Goal: Task Accomplishment & Management: Complete application form

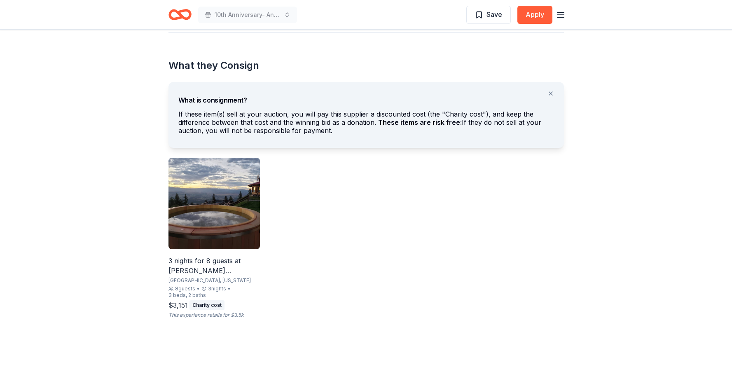
scroll to position [447, 0]
click at [213, 224] on img at bounding box center [213, 203] width 91 height 91
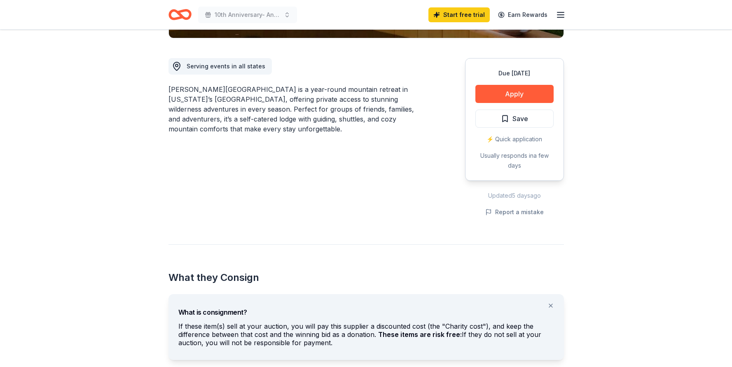
scroll to position [85, 0]
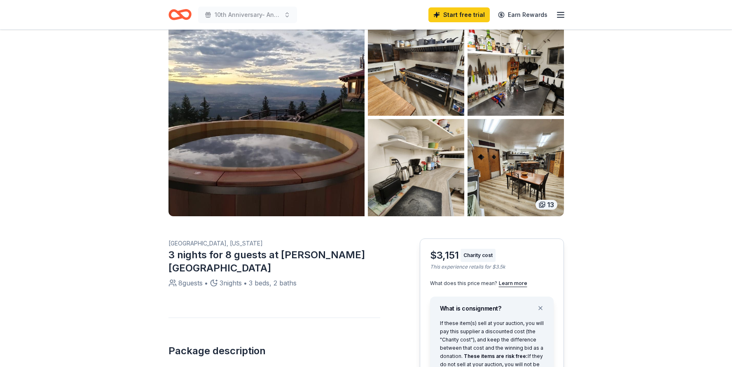
scroll to position [7, 0]
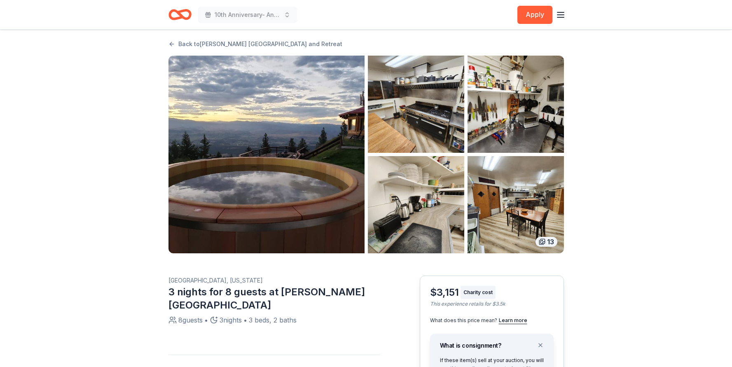
click at [232, 172] on img "button" at bounding box center [266, 155] width 196 height 198
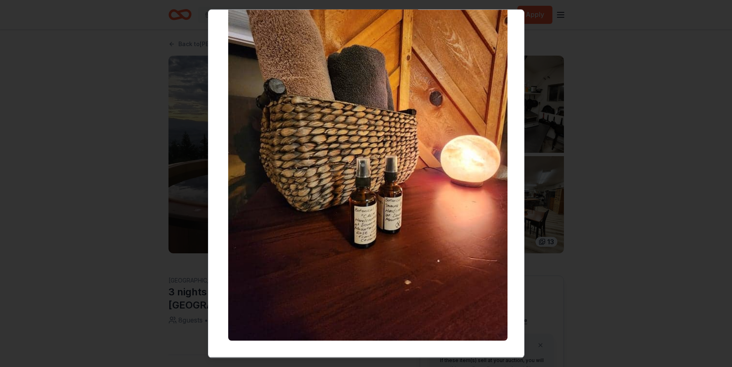
scroll to position [3277, 0]
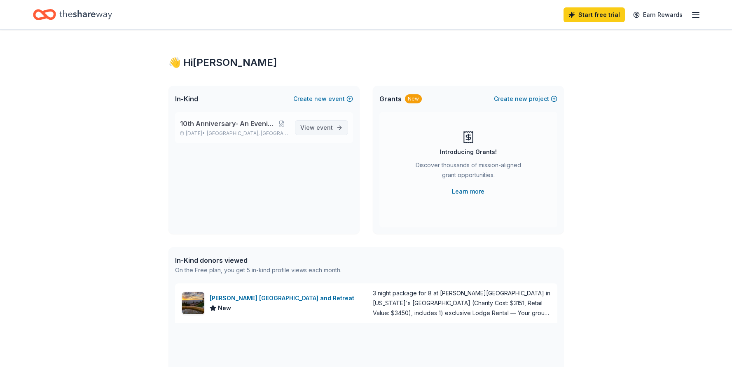
click at [324, 126] on span "event" at bounding box center [324, 127] width 16 height 7
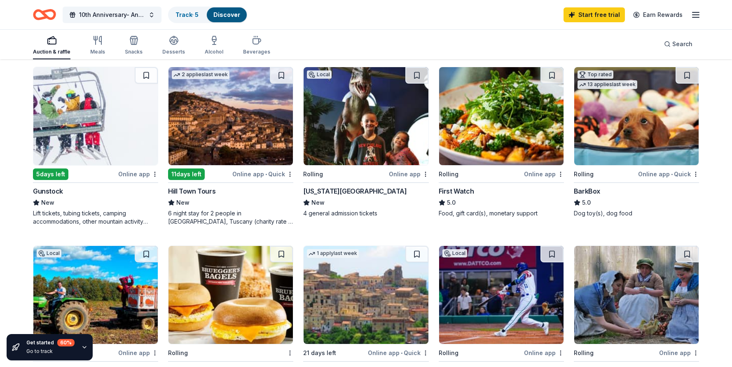
scroll to position [331, 0]
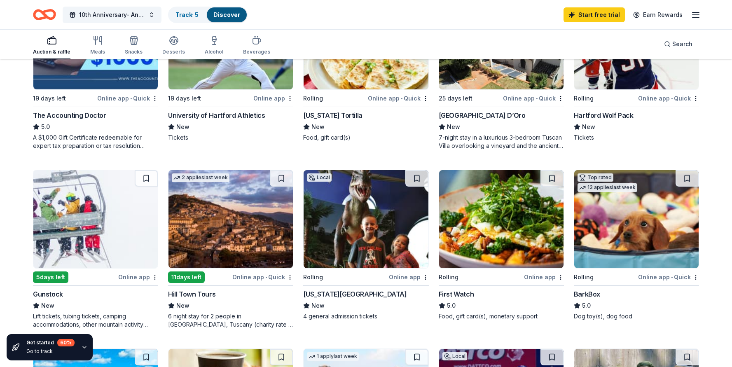
click at [611, 245] on img at bounding box center [636, 219] width 124 height 98
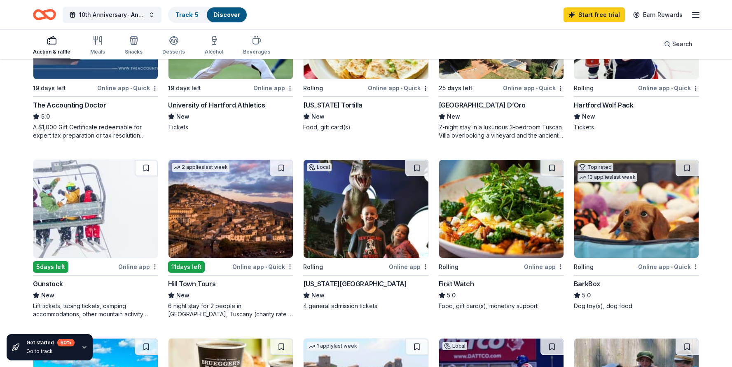
scroll to position [319, 0]
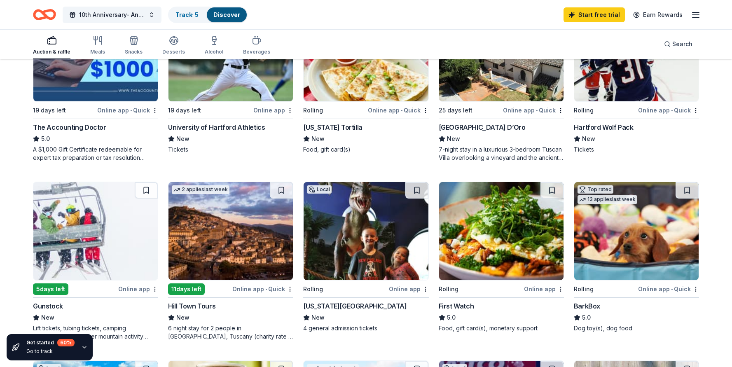
click at [242, 247] on img at bounding box center [230, 231] width 124 height 98
click at [234, 239] on img at bounding box center [230, 231] width 124 height 98
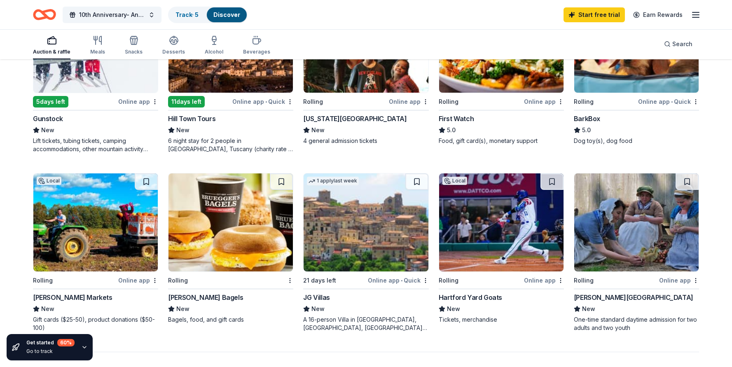
click at [358, 252] on img at bounding box center [365, 222] width 124 height 98
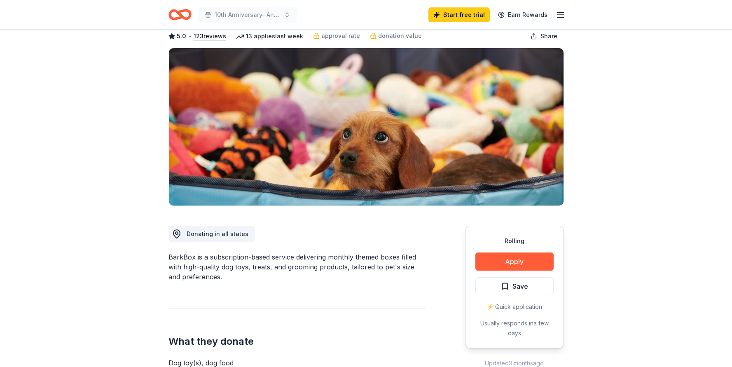
scroll to position [28, 0]
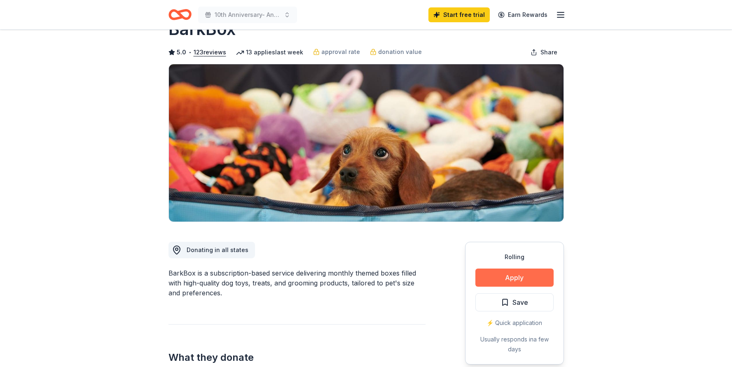
click at [516, 277] on button "Apply" at bounding box center [514, 277] width 78 height 18
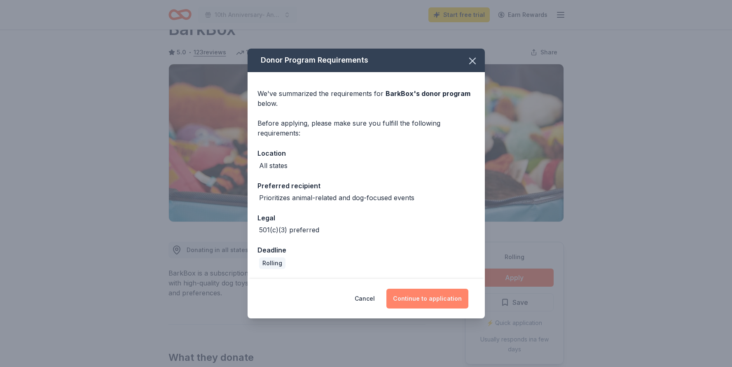
click at [425, 300] on button "Continue to application" at bounding box center [427, 299] width 82 height 20
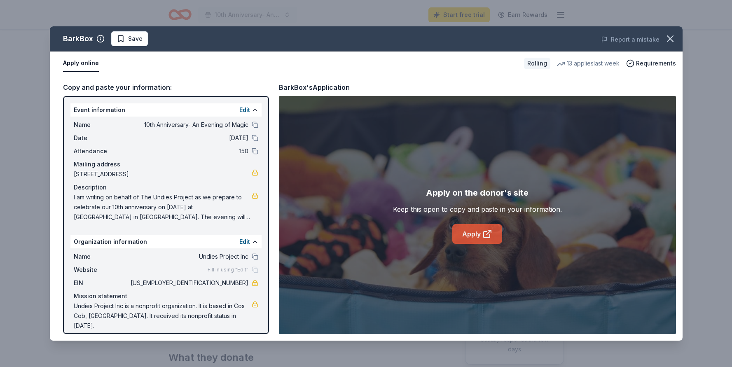
click at [473, 232] on link "Apply" at bounding box center [477, 234] width 50 height 20
drag, startPoint x: 75, startPoint y: 196, endPoint x: 118, endPoint y: 217, distance: 48.1
click at [118, 217] on span "I am writing on behalf of The Undies Project as we prepare to celebrate our 10t…" at bounding box center [163, 207] width 178 height 30
click at [252, 197] on link at bounding box center [255, 195] width 7 height 7
click at [247, 110] on button "Edit" at bounding box center [244, 110] width 11 height 10
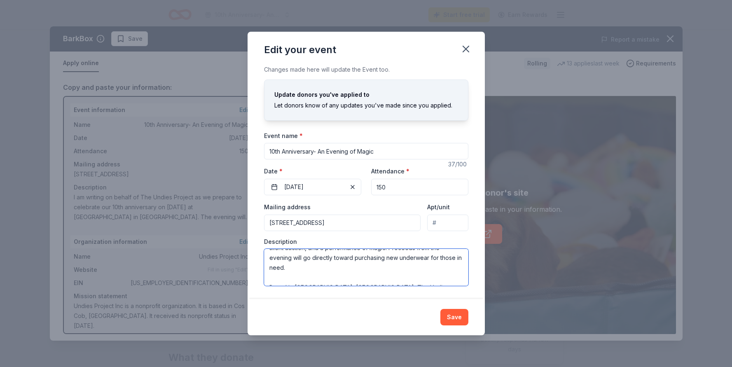
scroll to position [109, 0]
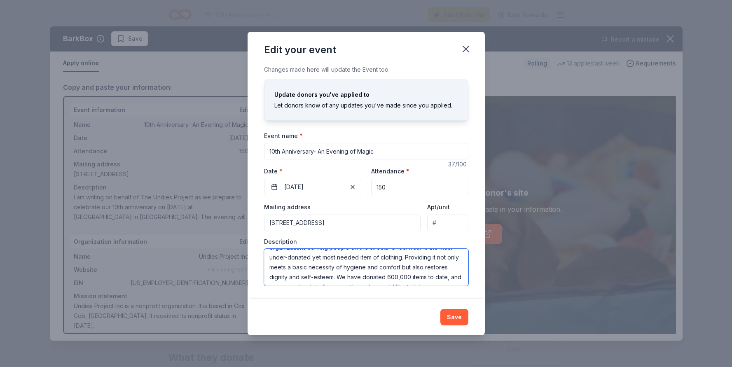
drag, startPoint x: 268, startPoint y: 256, endPoint x: 278, endPoint y: 330, distance: 74.4
click at [278, 330] on div "Edit your event Changes made here will update the Event too. Update donors you'…" at bounding box center [365, 183] width 237 height 303
click at [466, 46] on icon "button" at bounding box center [466, 49] width 12 height 12
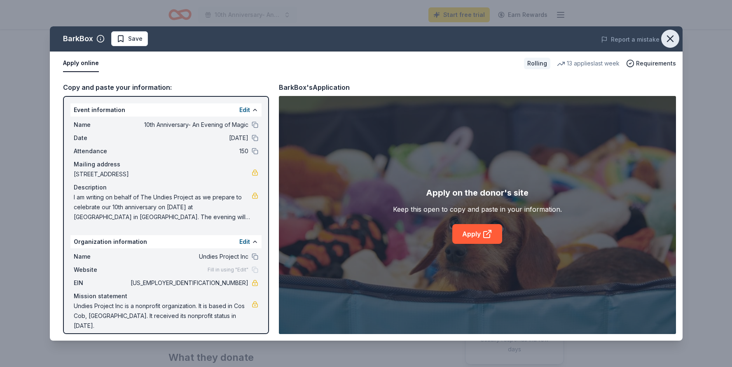
click at [676, 40] on button "button" at bounding box center [670, 39] width 18 height 18
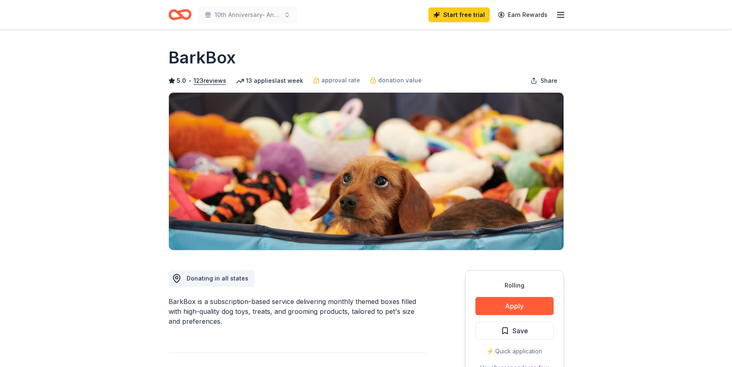
scroll to position [0, 0]
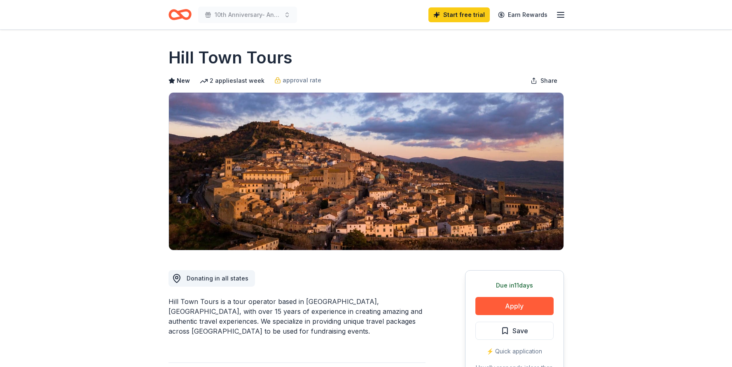
click at [362, 218] on img at bounding box center [366, 171] width 394 height 157
click at [350, 207] on img at bounding box center [366, 171] width 394 height 157
click at [471, 131] on img at bounding box center [366, 171] width 394 height 157
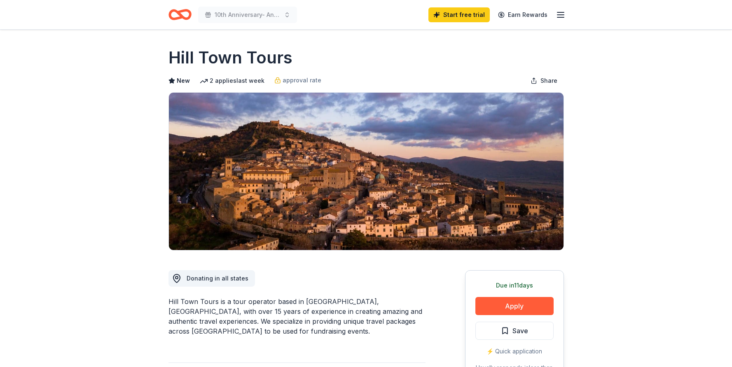
click at [471, 131] on img at bounding box center [366, 171] width 394 height 157
click at [513, 306] on button "Apply" at bounding box center [514, 306] width 78 height 18
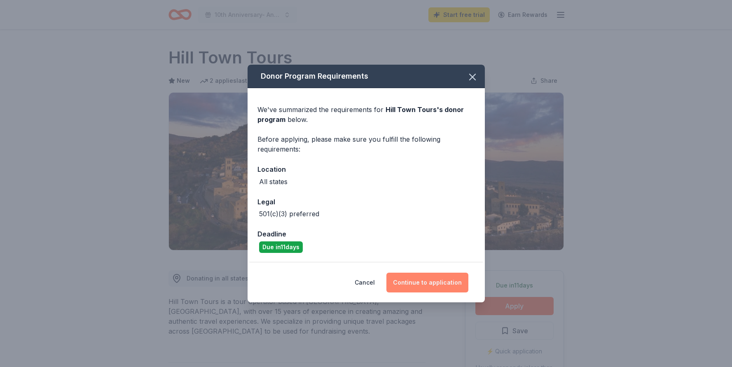
click at [428, 280] on button "Continue to application" at bounding box center [427, 283] width 82 height 20
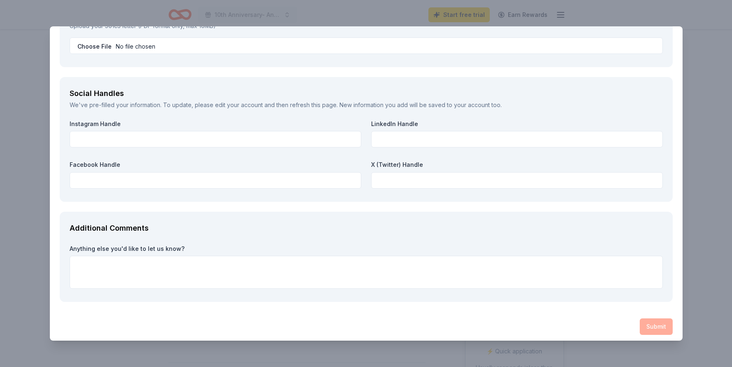
scroll to position [1089, 0]
click at [323, 351] on div "Hill Town Tours Save Report a mistake Due in 11 days 2 applies last week Requir…" at bounding box center [366, 183] width 732 height 367
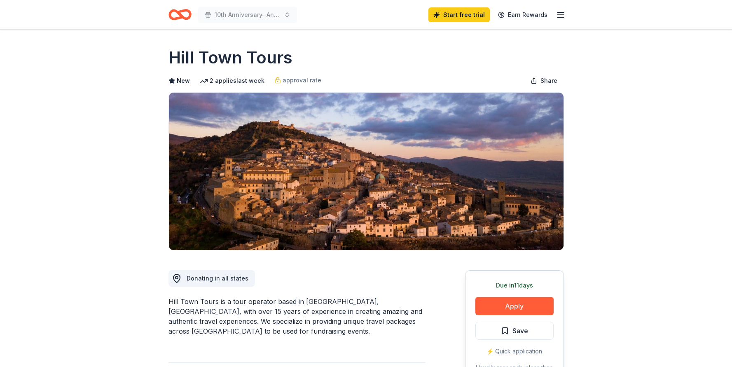
drag, startPoint x: 168, startPoint y: 54, endPoint x: 303, endPoint y: 54, distance: 135.0
click at [303, 54] on div "Hill Town Tours" at bounding box center [365, 57] width 395 height 23
drag, startPoint x: 303, startPoint y: 54, endPoint x: 240, endPoint y: 53, distance: 63.0
click at [240, 53] on div "Hill Town Tours" at bounding box center [365, 57] width 395 height 23
drag, startPoint x: 169, startPoint y: 300, endPoint x: 351, endPoint y: 309, distance: 182.6
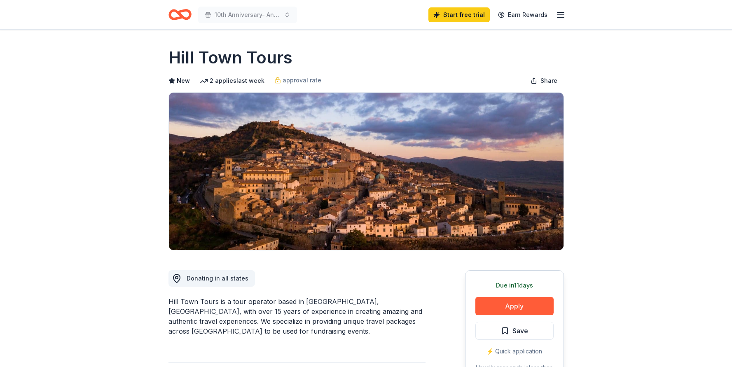
click at [351, 309] on div "Hill Town Tours is a tour operator based in Tuscany, Italy, with over 15 years …" at bounding box center [296, 316] width 257 height 40
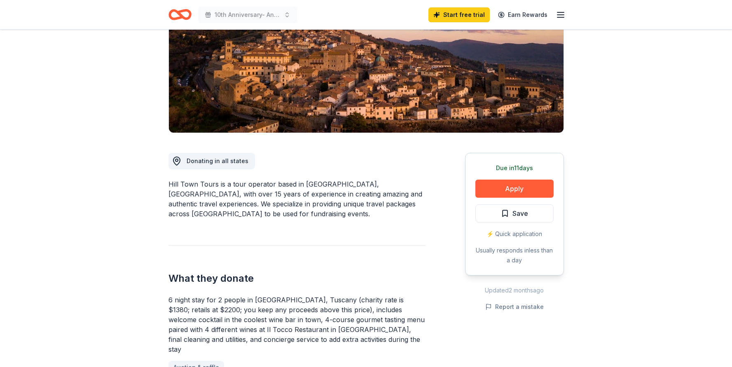
click at [309, 319] on div "6 night stay for 2 people in Cortona, Tuscany (charity rate is $1380; retails a…" at bounding box center [296, 324] width 257 height 59
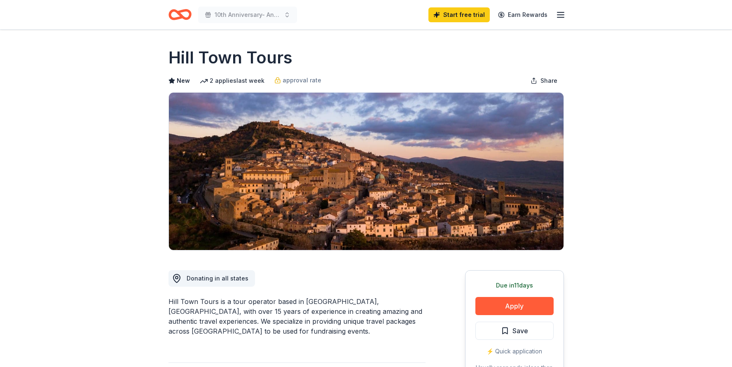
scroll to position [0, 0]
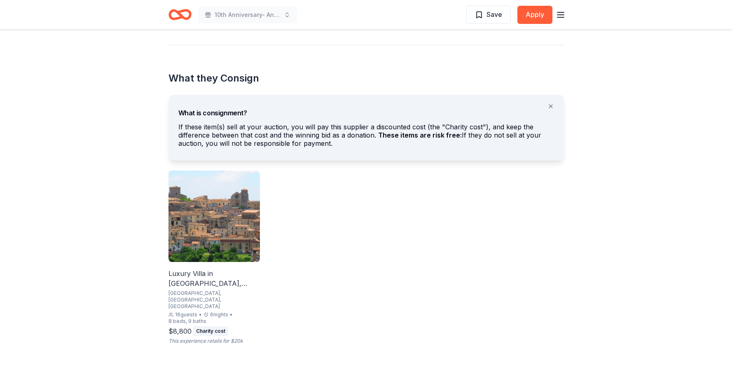
scroll to position [410, 0]
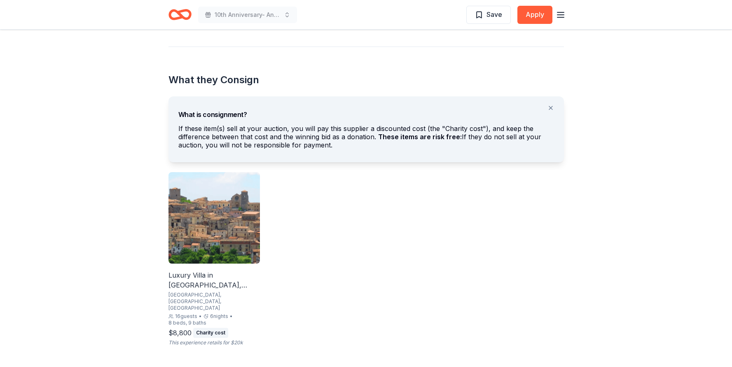
click at [213, 261] on img at bounding box center [213, 217] width 91 height 91
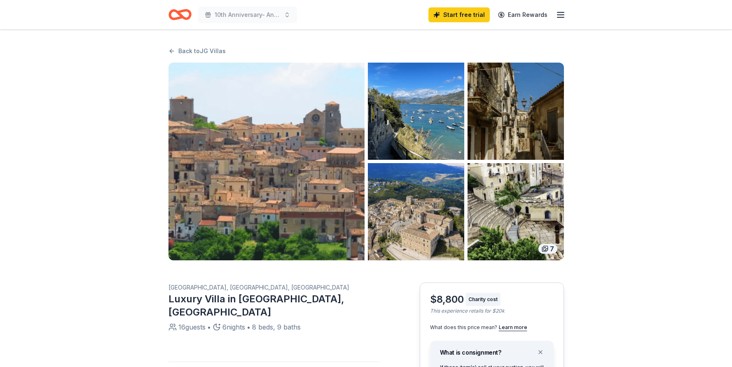
click at [266, 179] on img "button" at bounding box center [266, 162] width 196 height 198
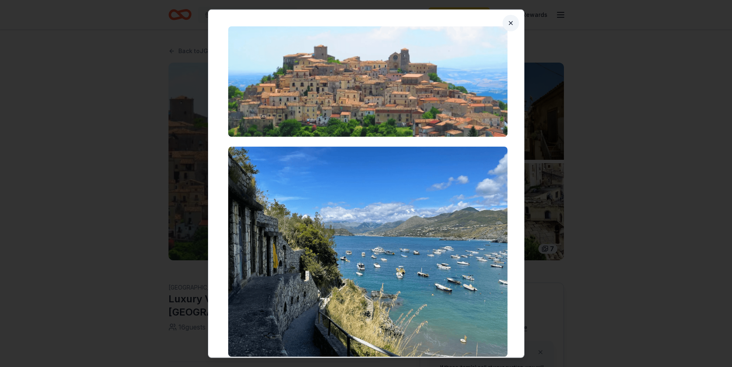
click at [504, 24] on button "Close" at bounding box center [510, 22] width 16 height 16
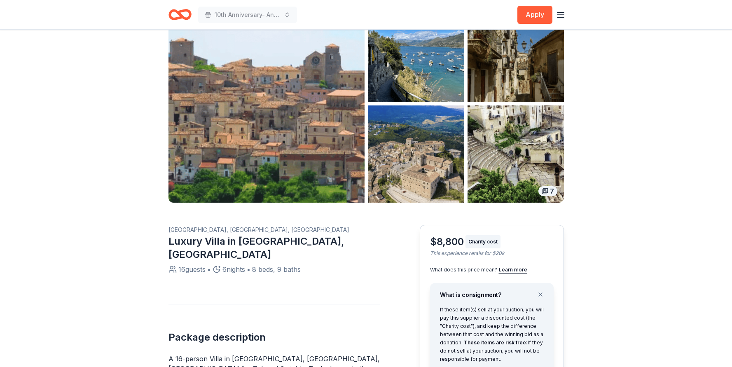
scroll to position [109, 0]
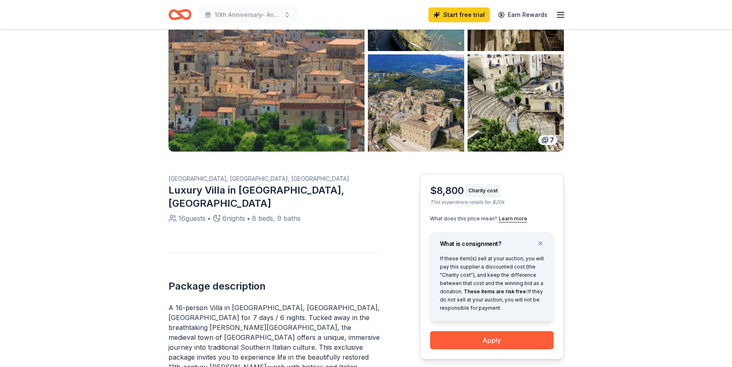
drag, startPoint x: 167, startPoint y: 293, endPoint x: 270, endPoint y: 289, distance: 102.6
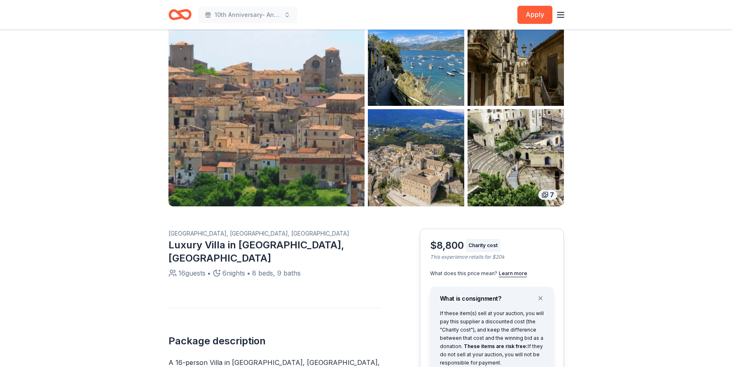
scroll to position [50, 0]
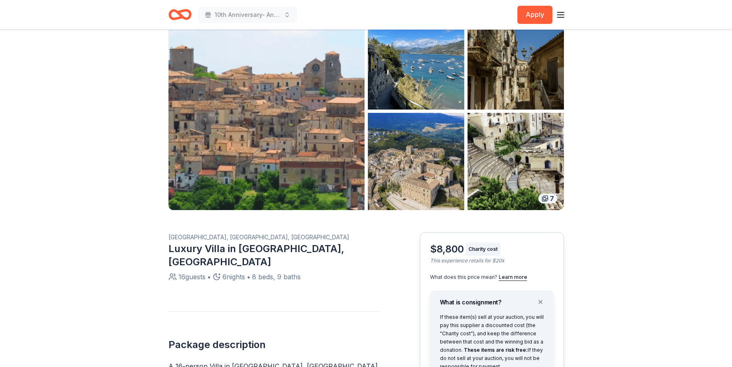
drag, startPoint x: 166, startPoint y: 249, endPoint x: 275, endPoint y: 251, distance: 109.1
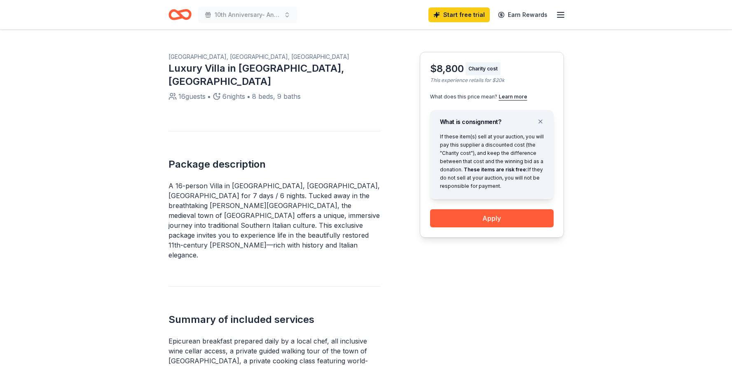
scroll to position [294, 0]
